Goal: Transaction & Acquisition: Purchase product/service

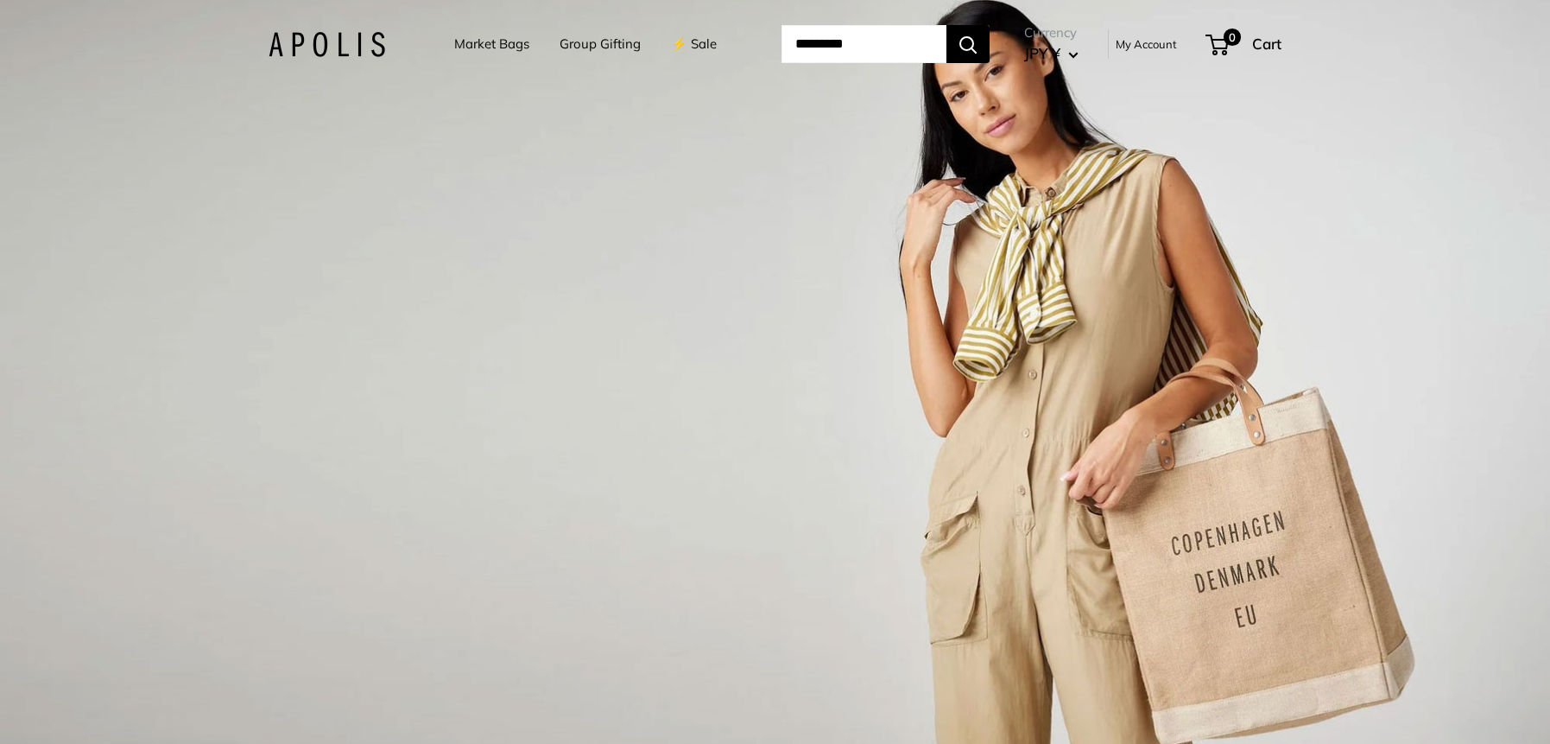
click at [484, 40] on link "Market Bags" at bounding box center [491, 44] width 75 height 24
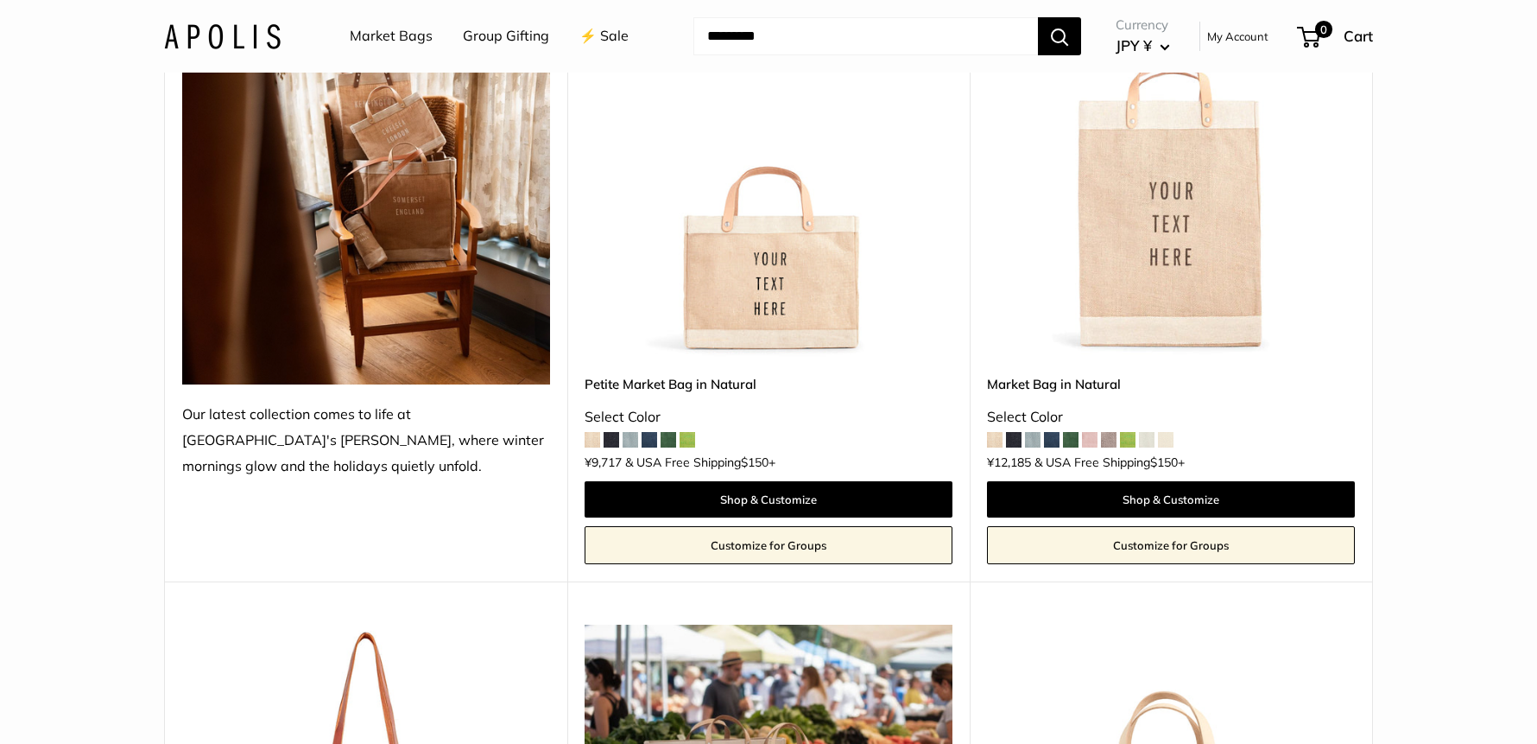
scroll to position [427, 0]
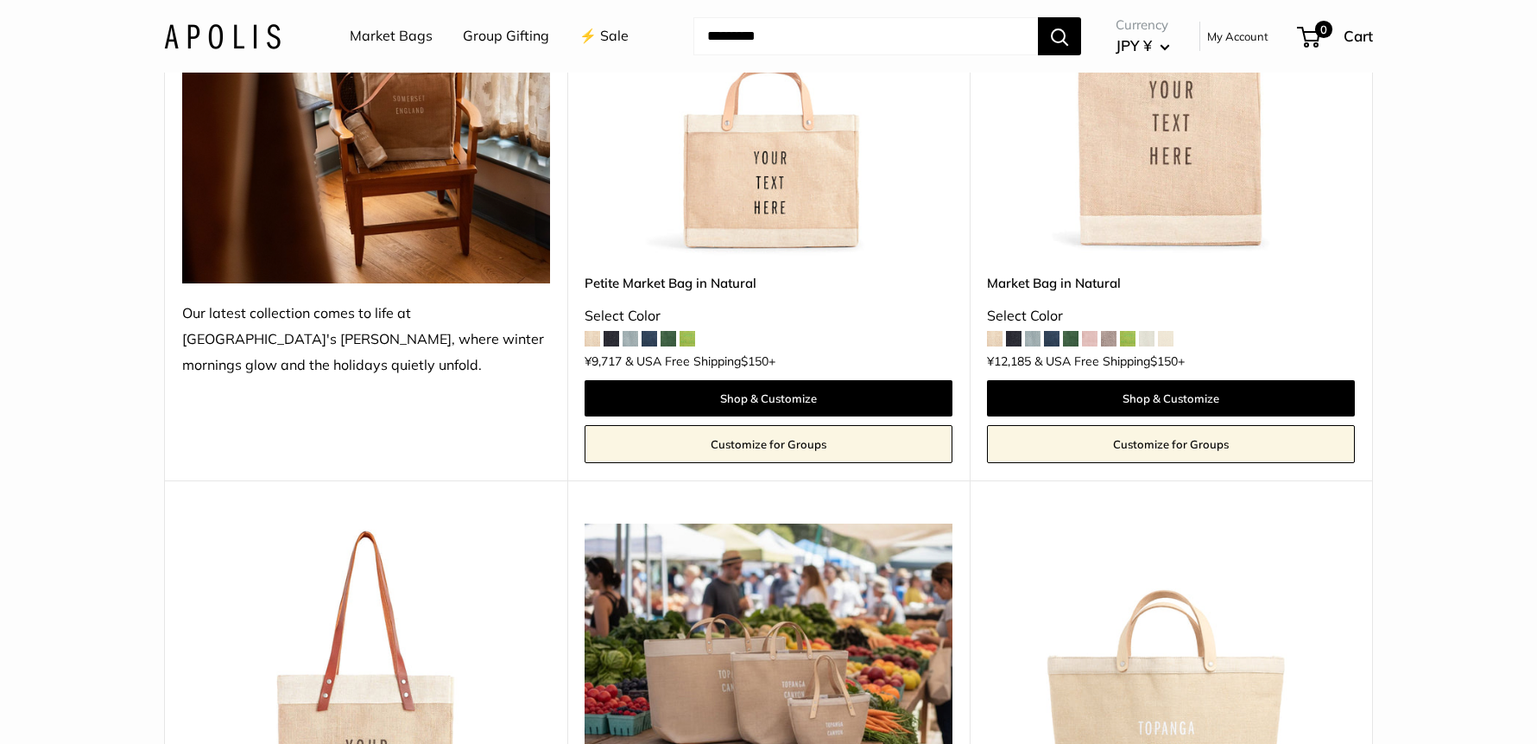
click at [0, 0] on img at bounding box center [0, 0] width 0 height 0
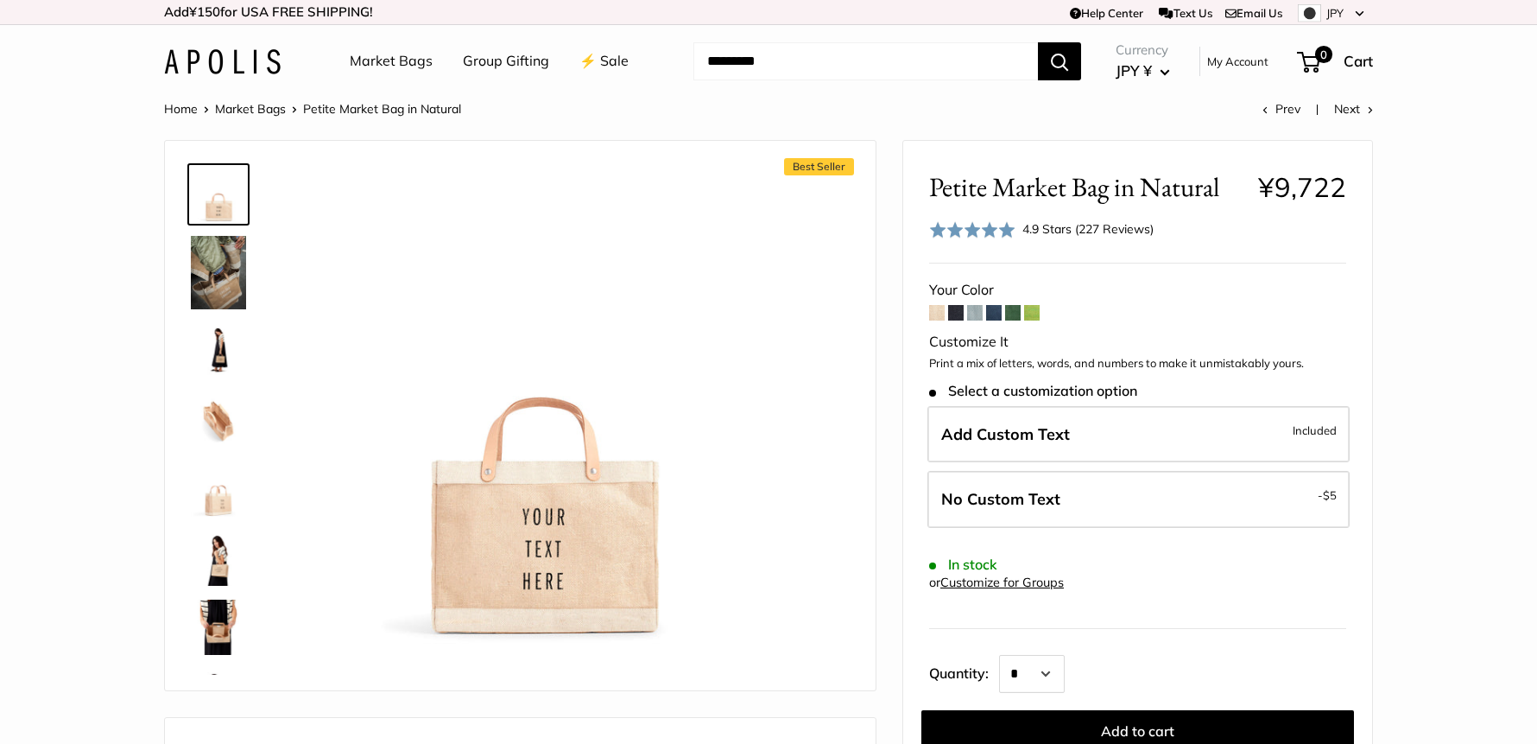
click at [1165, 69] on button "JPY ¥" at bounding box center [1143, 71] width 54 height 28
click at [1161, 131] on button "USD $" at bounding box center [1193, 128] width 158 height 29
click at [1168, 72] on button "JPY ¥" at bounding box center [1143, 71] width 54 height 28
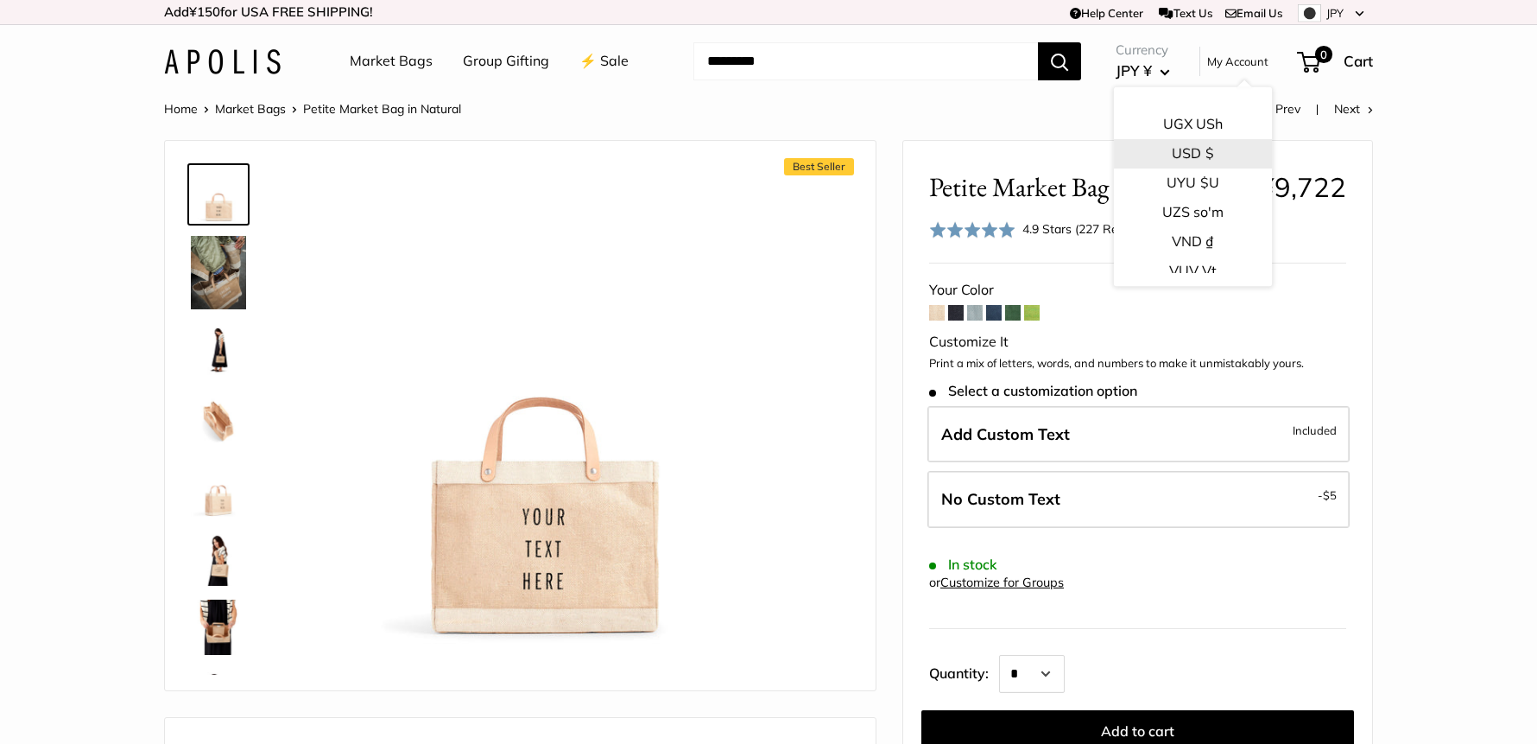
click at [1171, 157] on button "USD $" at bounding box center [1193, 153] width 158 height 29
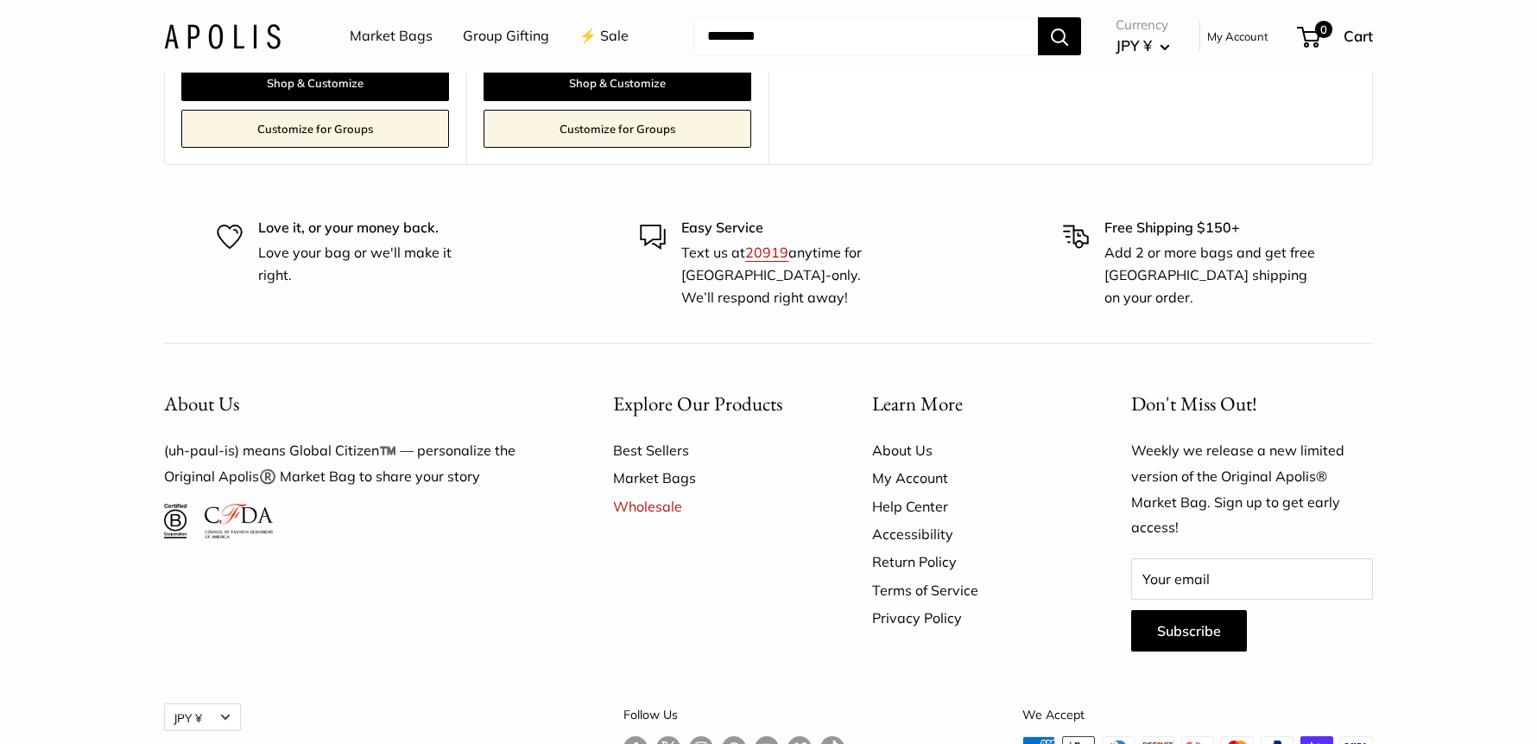
scroll to position [5924, 0]
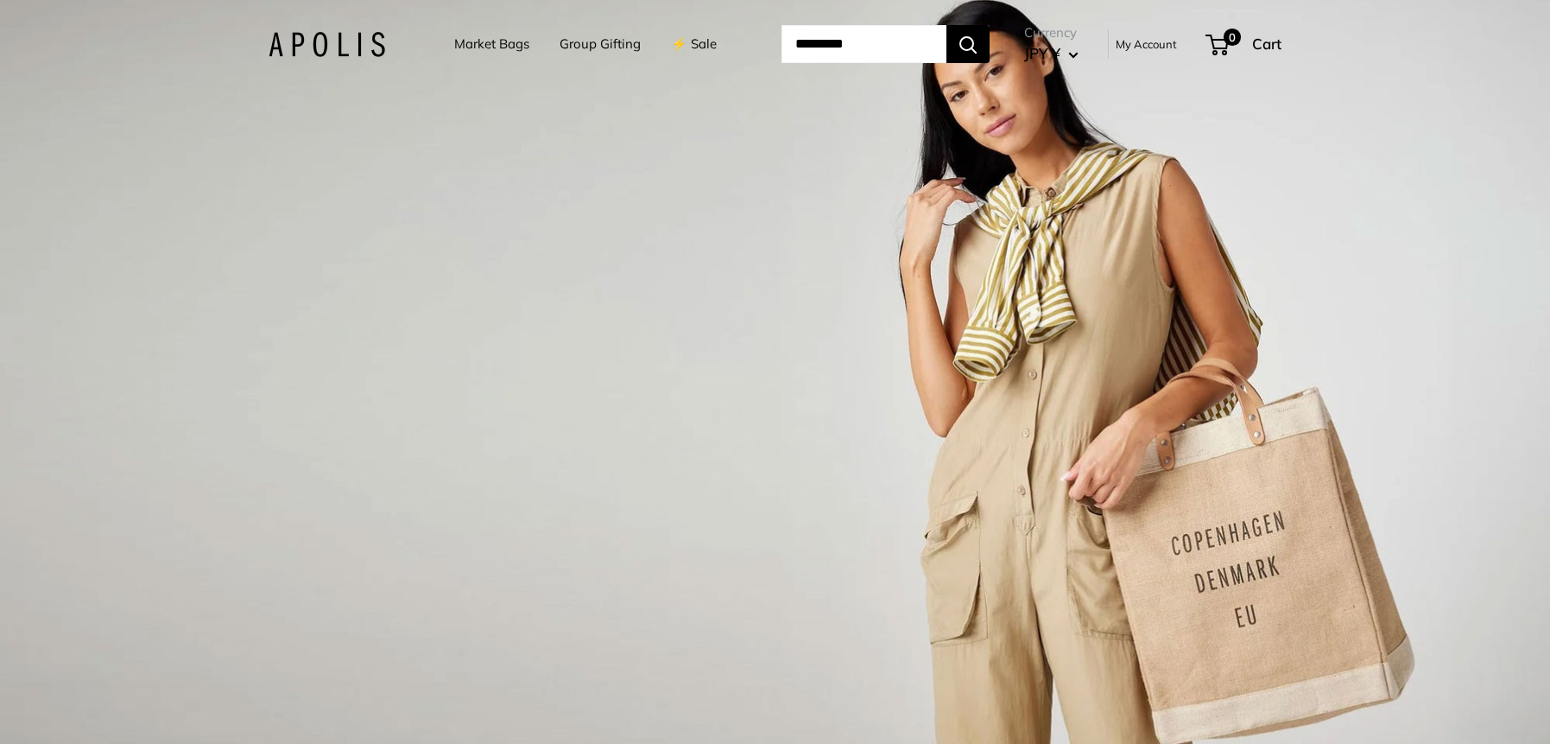
click at [1073, 47] on button "JPY ¥" at bounding box center [1051, 54] width 54 height 28
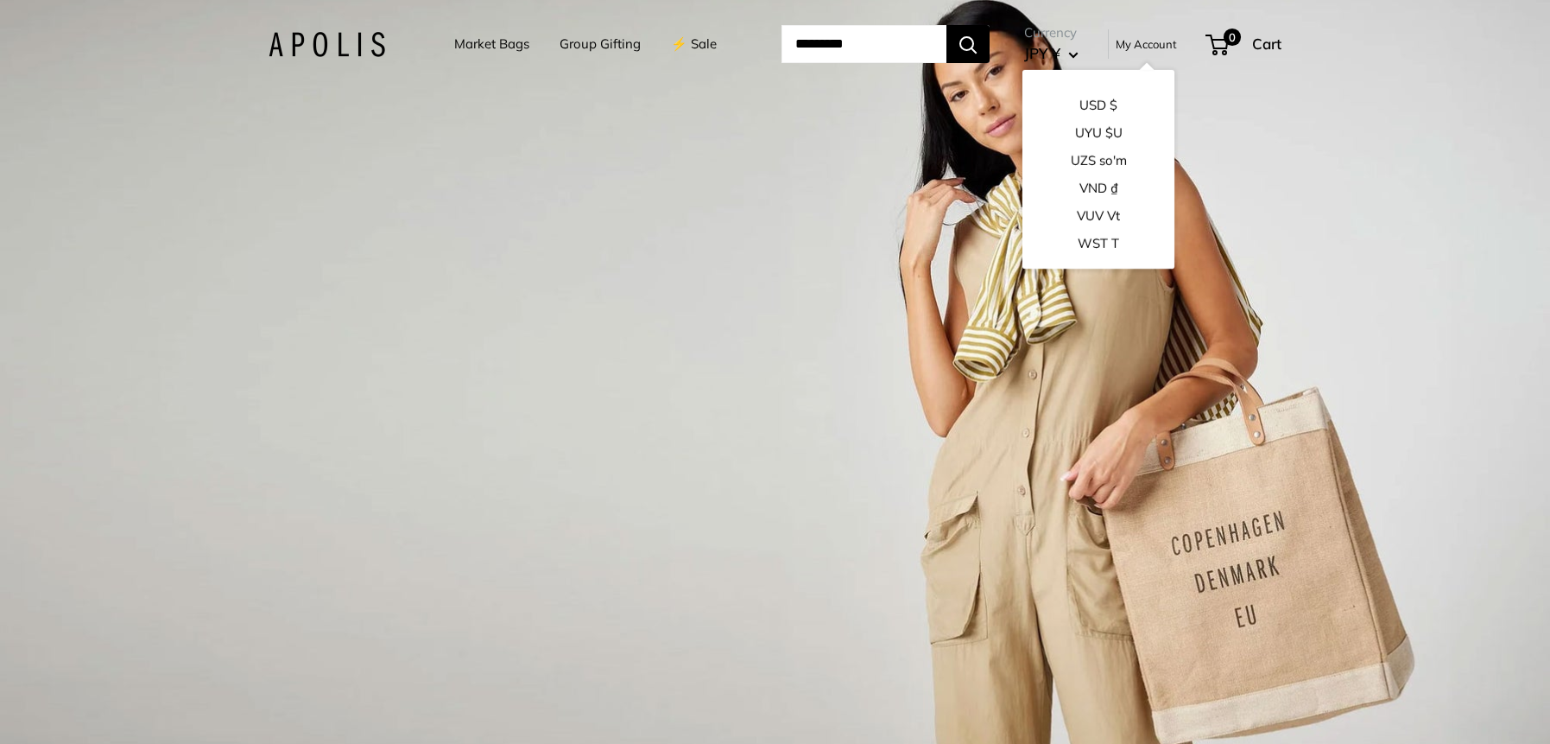
scroll to position [2648, 0]
click at [1093, 107] on button "USD $" at bounding box center [1098, 106] width 152 height 28
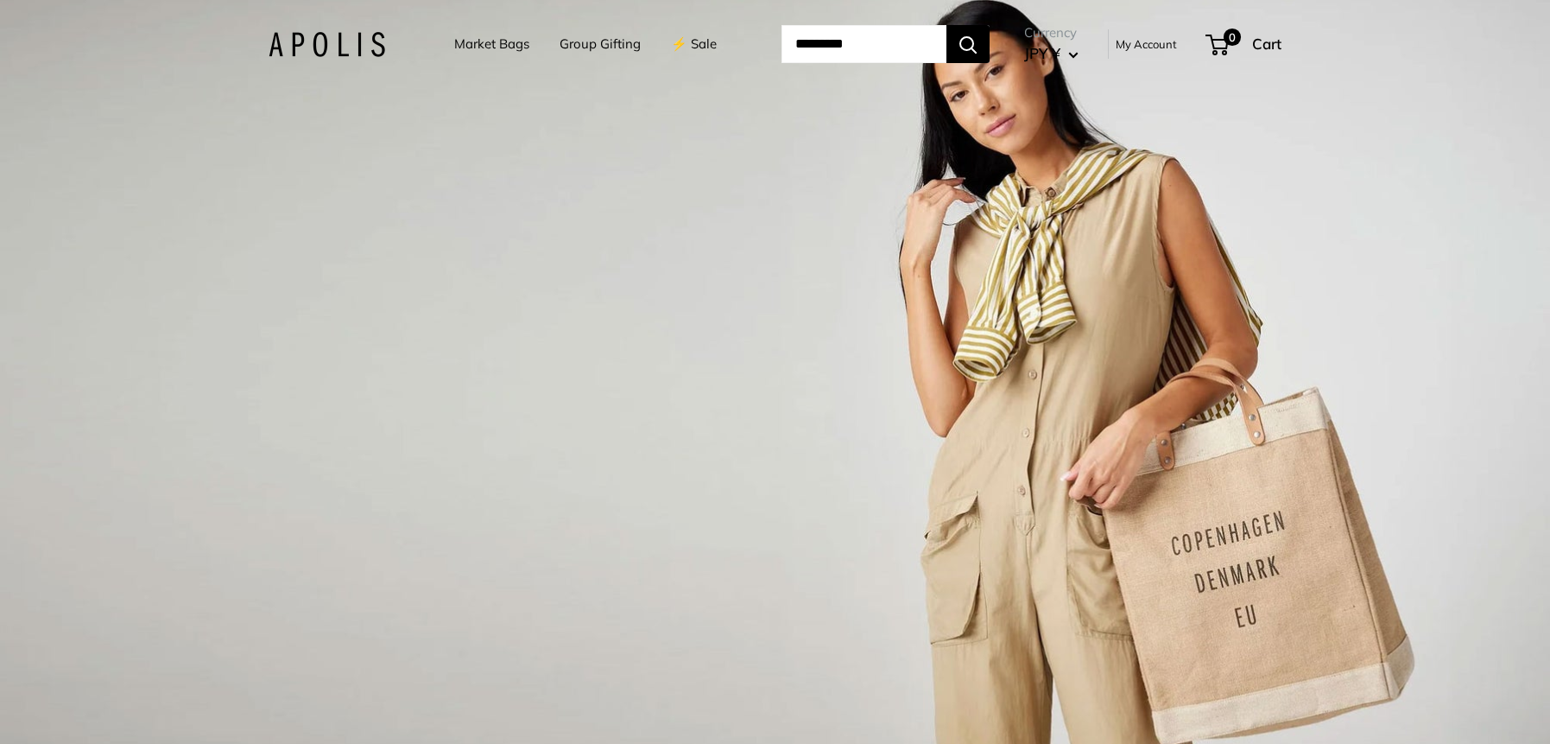
click at [715, 114] on div "1 / 3" at bounding box center [775, 372] width 1550 height 744
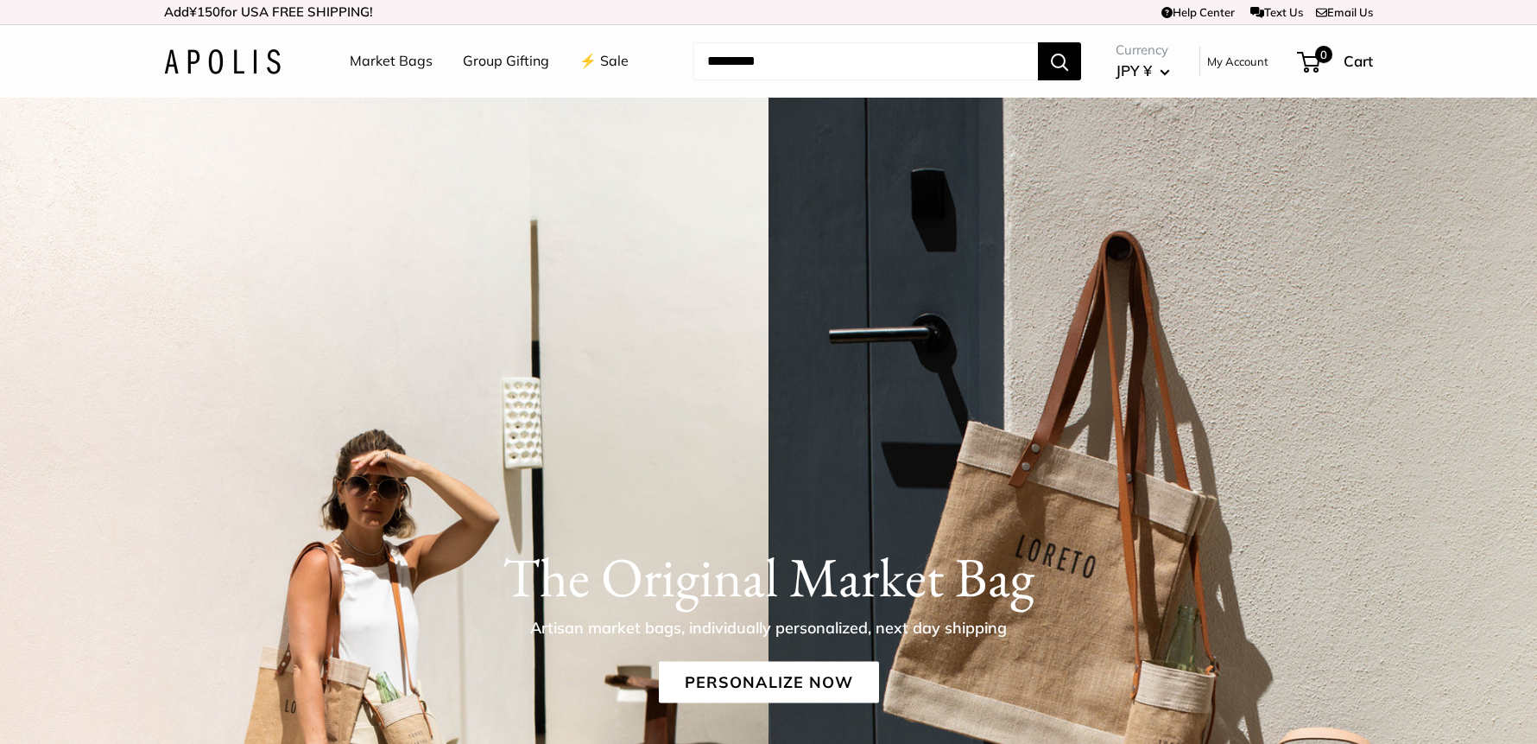
click at [605, 59] on link "⚡️ Sale" at bounding box center [603, 61] width 49 height 26
click at [393, 64] on link "Market Bags" at bounding box center [391, 61] width 83 height 26
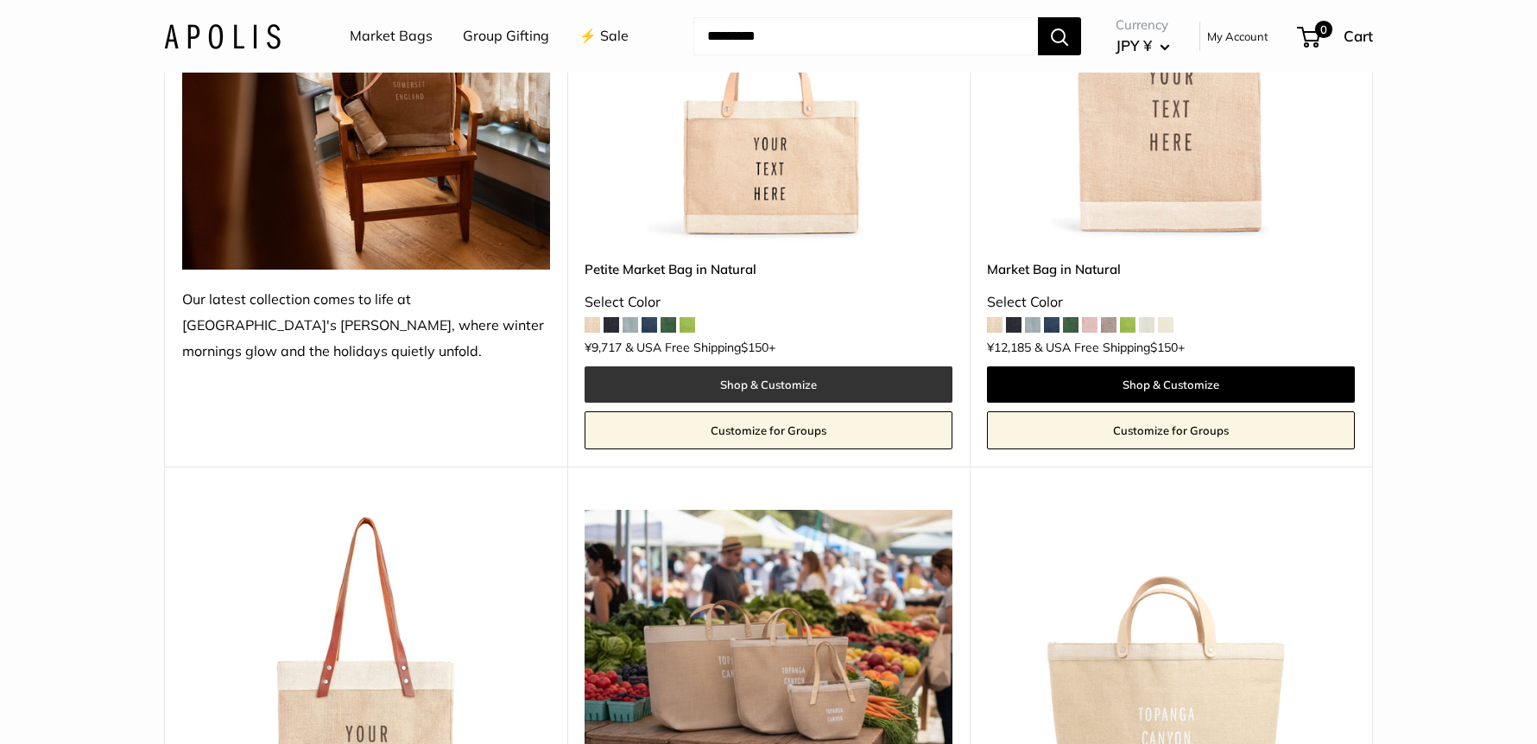
scroll to position [452, 0]
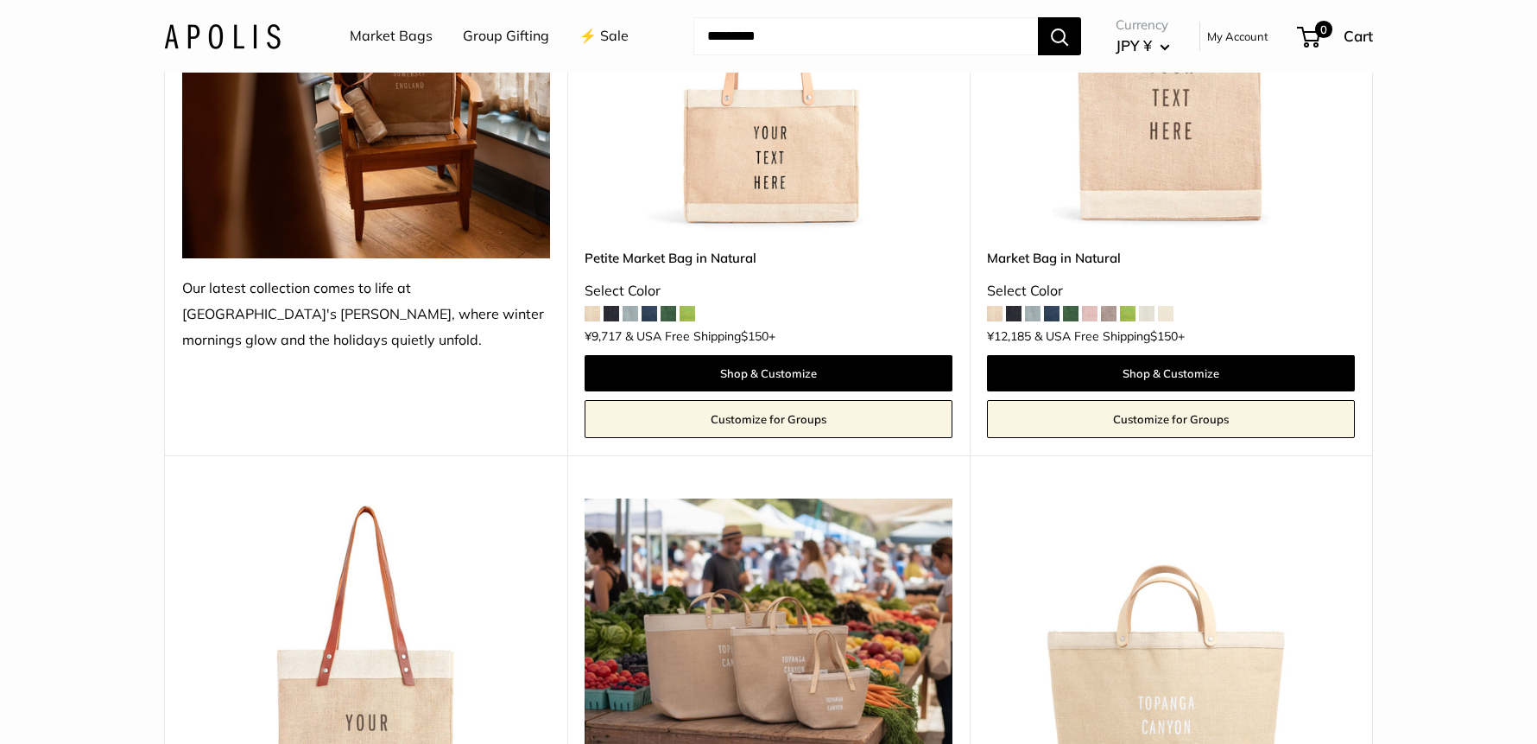
click at [0, 0] on img at bounding box center [0, 0] width 0 height 0
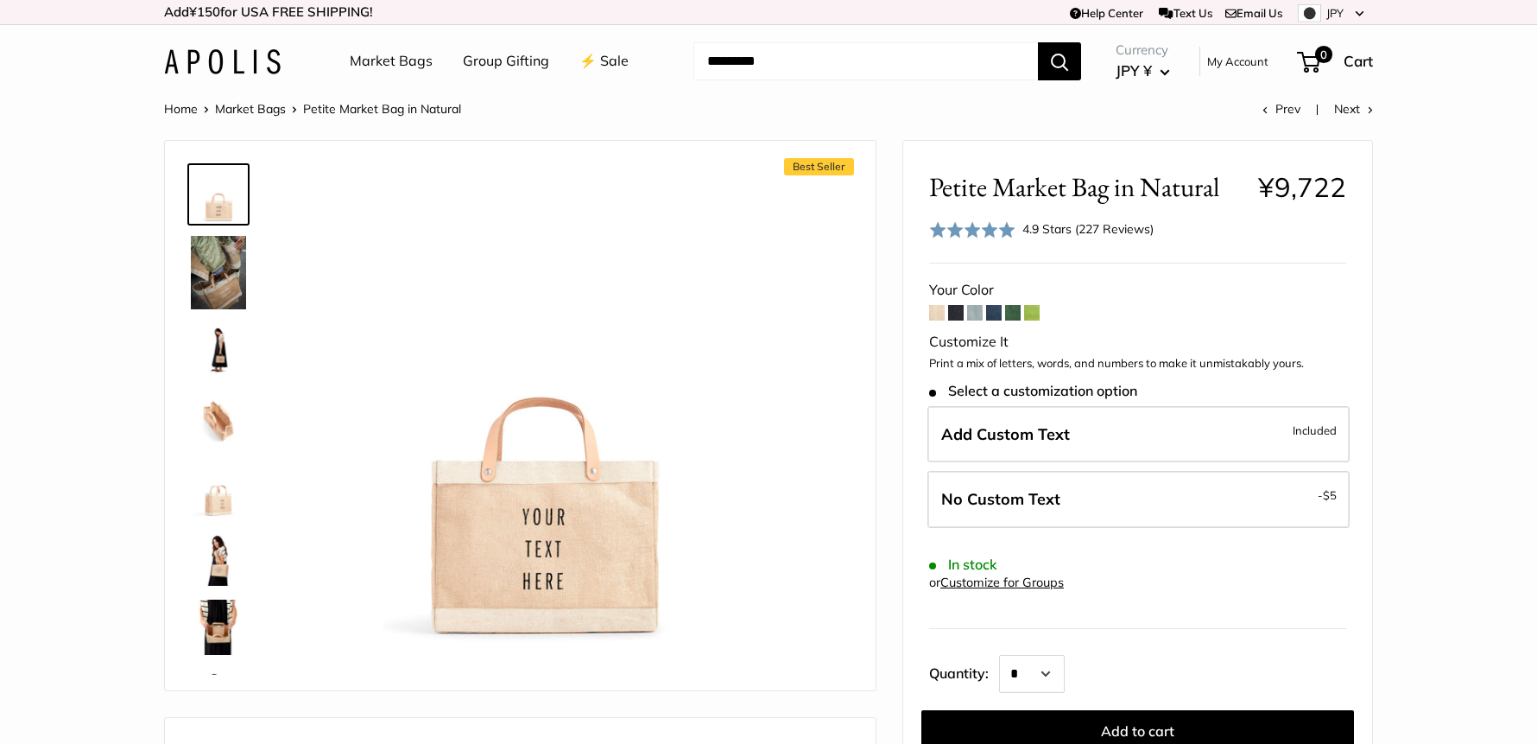
click at [1135, 76] on span "JPY ¥" at bounding box center [1134, 70] width 36 height 18
click at [1163, 258] on button "USD $" at bounding box center [1193, 259] width 158 height 29
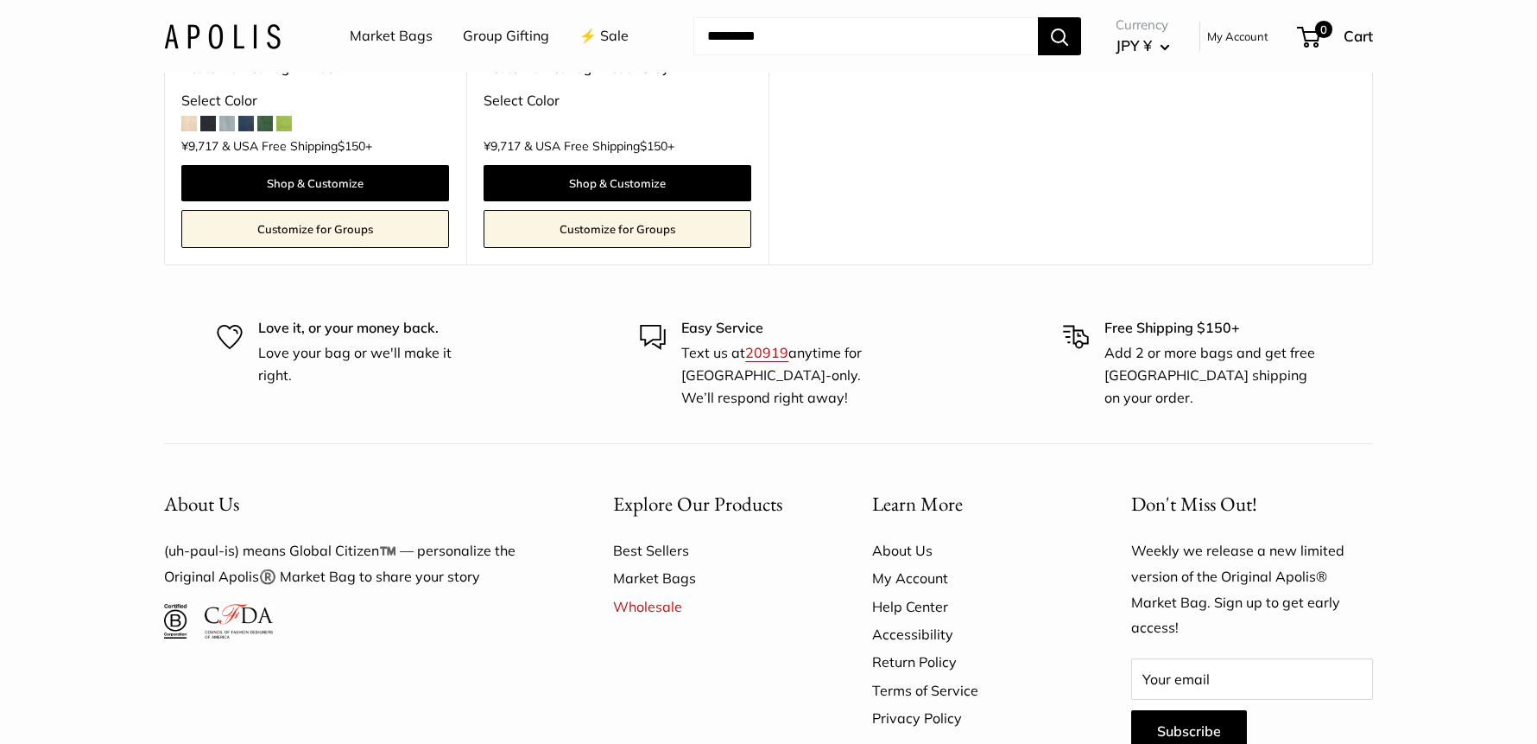
scroll to position [5924, 0]
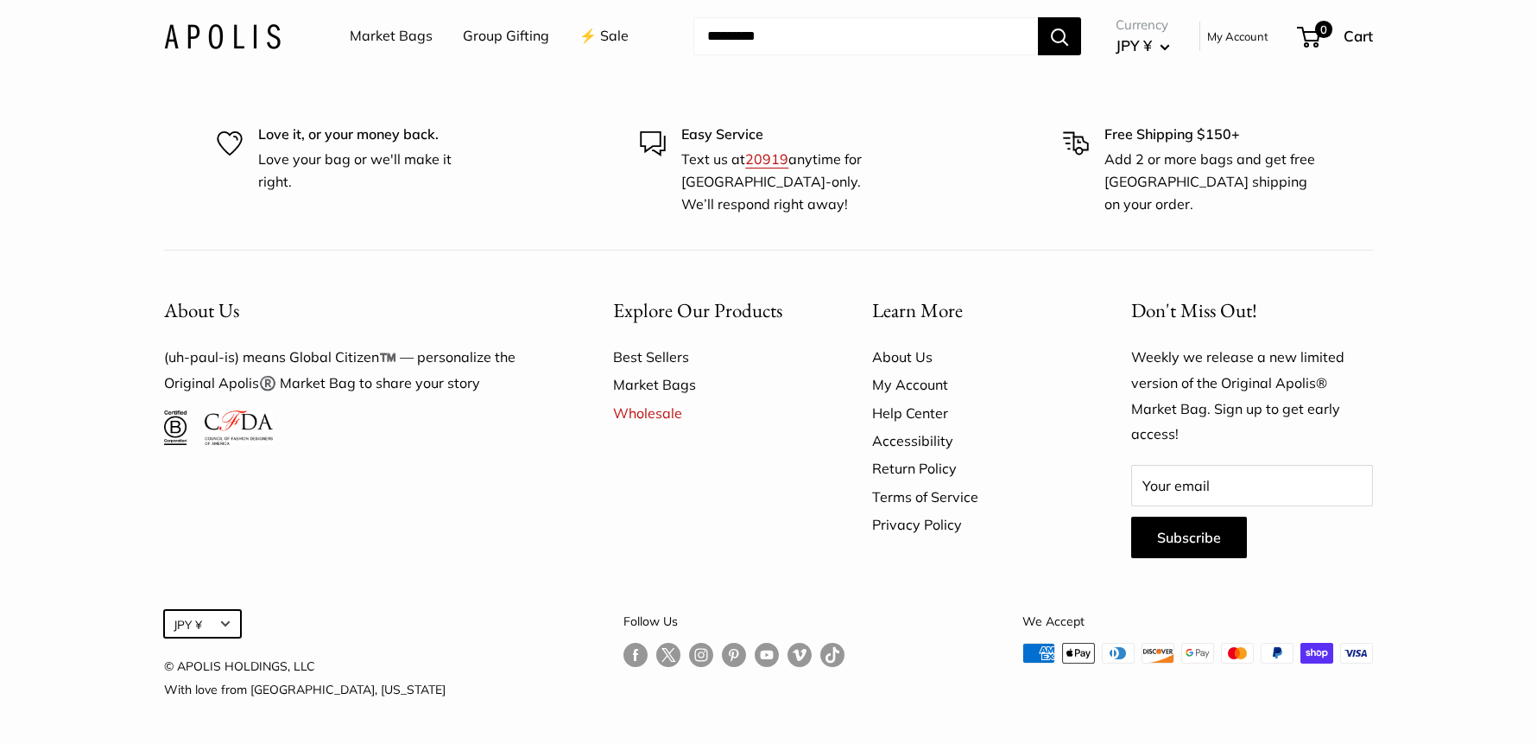
click at [231, 623] on button "JPY ¥" at bounding box center [202, 624] width 77 height 28
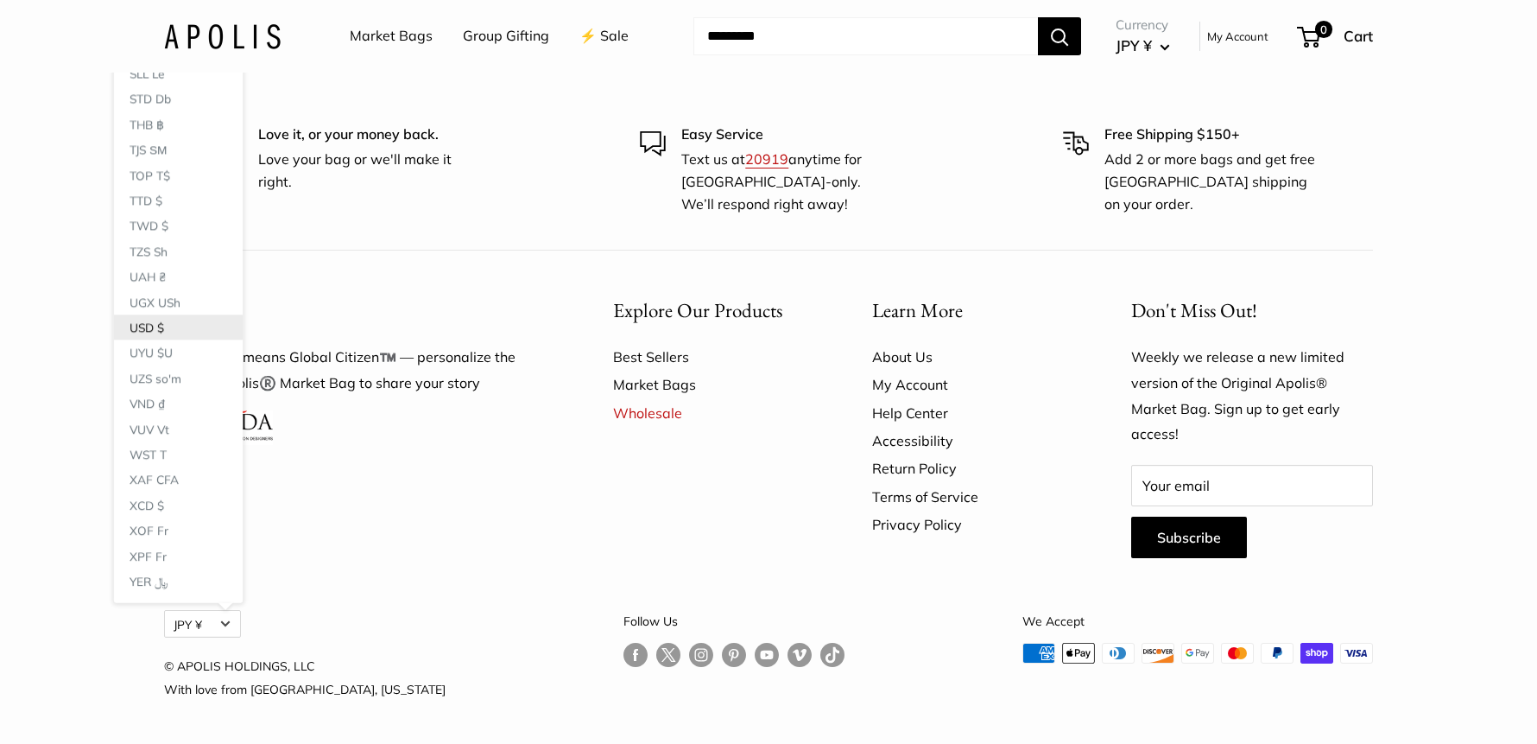
click at [206, 326] on button "USD $" at bounding box center [178, 326] width 129 height 25
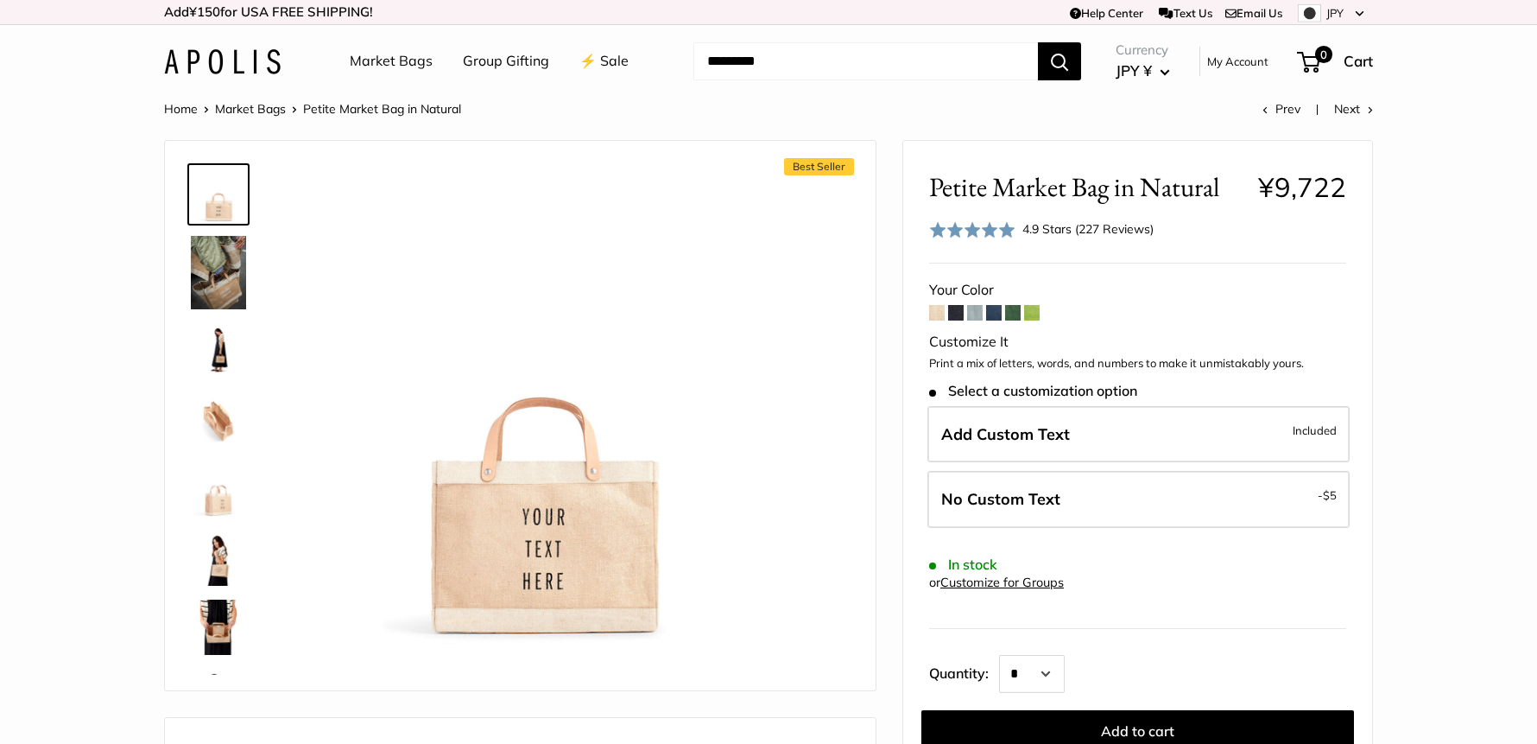
click at [1168, 70] on button "JPY ¥" at bounding box center [1143, 71] width 54 height 28
click at [385, 54] on link "Market Bags" at bounding box center [391, 61] width 83 height 26
